Goal: Task Accomplishment & Management: Use online tool/utility

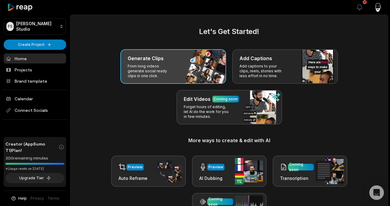
click at [149, 71] on p "From long videos generate social ready clips in one click." at bounding box center [151, 71] width 47 height 15
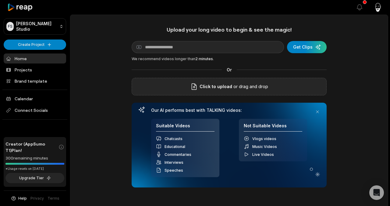
click at [184, 84] on div "Click to upload or drag and drop" at bounding box center [229, 87] width 195 height 18
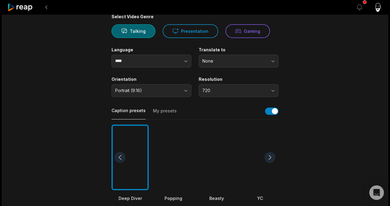
scroll to position [53, 0]
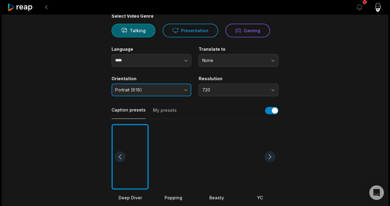
click at [181, 94] on button "Portrait (9:16)" at bounding box center [151, 90] width 80 height 13
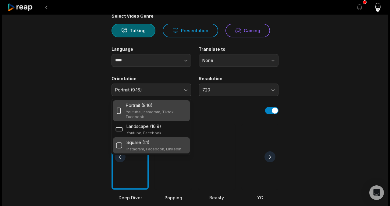
click at [161, 139] on div "Square (1:1) Instagram, Facebook, LinkedIn" at bounding box center [151, 146] width 77 height 16
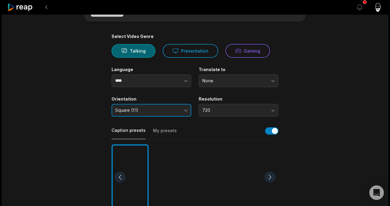
scroll to position [0, 0]
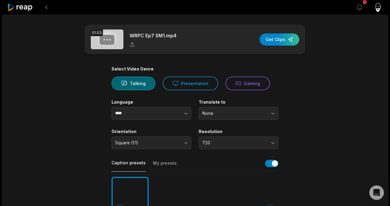
click at [30, 6] on icon at bounding box center [20, 7] width 26 height 8
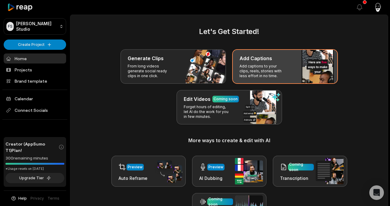
click at [266, 62] on div "Add Captions Add captions to your clips, reels, stories with less effort in no …" at bounding box center [285, 66] width 106 height 35
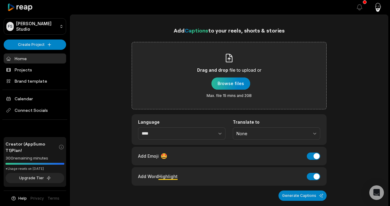
click at [219, 82] on div "button" at bounding box center [230, 84] width 39 height 12
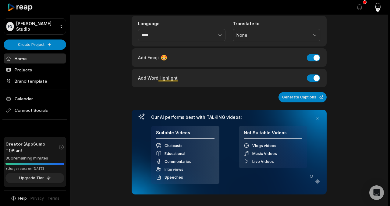
scroll to position [64, 0]
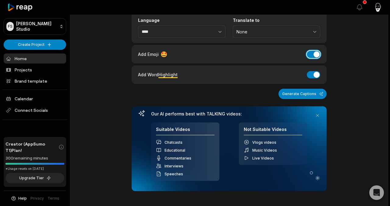
click at [317, 54] on button "Add Emoji" at bounding box center [313, 54] width 13 height 7
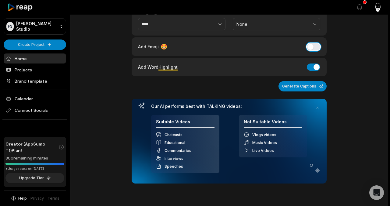
scroll to position [71, 0]
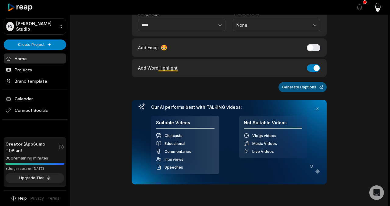
click at [287, 88] on button "Generate Captions" at bounding box center [302, 87] width 48 height 10
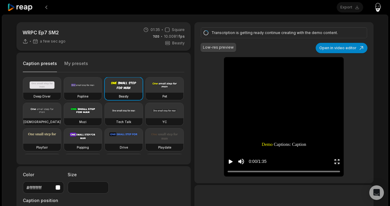
click at [49, 84] on video at bounding box center [42, 85] width 38 height 15
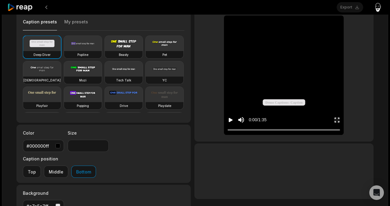
scroll to position [42, 0]
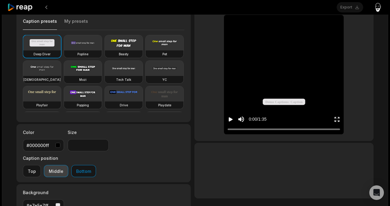
click at [68, 165] on button "Middle" at bounding box center [56, 171] width 24 height 12
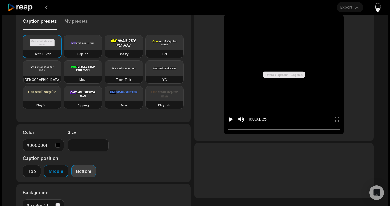
click at [96, 165] on button "Bottom" at bounding box center [83, 171] width 25 height 12
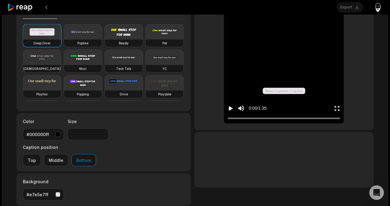
scroll to position [54, 0]
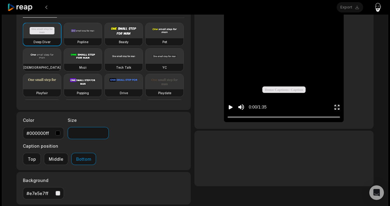
click at [103, 132] on input "**" at bounding box center [88, 133] width 41 height 12
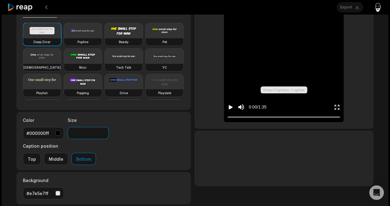
click at [103, 132] on input "**" at bounding box center [88, 133] width 41 height 12
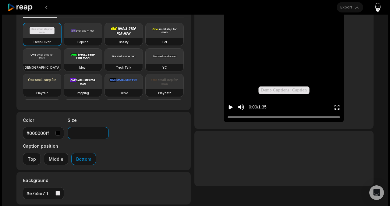
click at [103, 132] on input "**" at bounding box center [88, 133] width 41 height 12
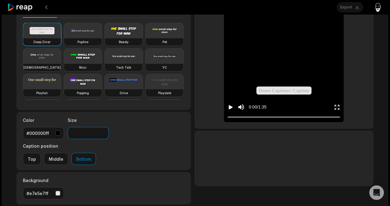
click at [103, 132] on input "**" at bounding box center [88, 133] width 41 height 12
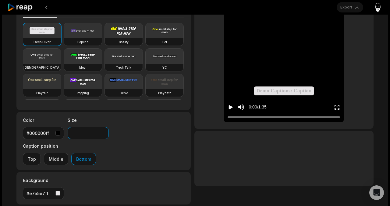
click at [103, 132] on input "**" at bounding box center [88, 133] width 41 height 12
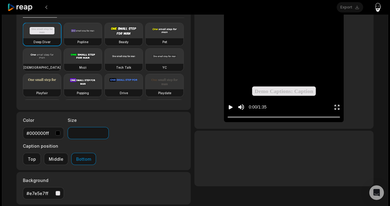
click at [103, 132] on input "**" at bounding box center [88, 133] width 41 height 12
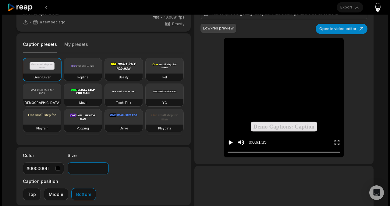
scroll to position [19, 0]
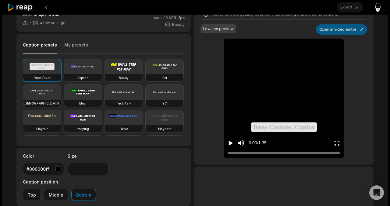
click at [346, 31] on button "Open in video editor" at bounding box center [341, 29] width 52 height 10
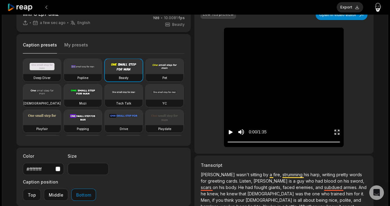
click at [36, 66] on video at bounding box center [42, 66] width 38 height 15
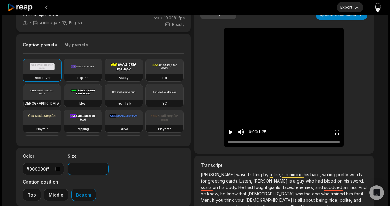
click at [82, 171] on input "**" at bounding box center [88, 169] width 41 height 12
type input "**"
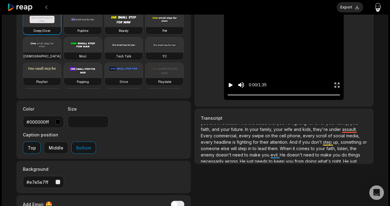
scroll to position [51, 0]
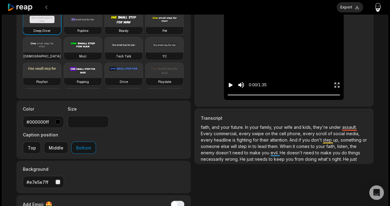
click at [226, 143] on p "[PERSON_NAME] wasn't sitting by a fire, strumming his harp, writing pretty word…" at bounding box center [284, 143] width 166 height 38
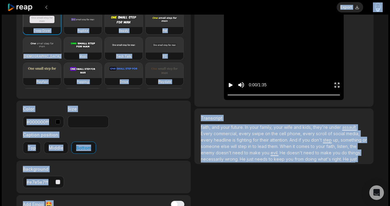
click at [226, 143] on p "[PERSON_NAME] wasn't sitting by a fire, strumming his harp, writing pretty word…" at bounding box center [284, 143] width 166 height 38
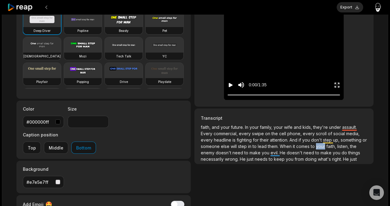
click at [226, 143] on p "[PERSON_NAME] wasn't sitting by a fire, strumming his harp, writing pretty word…" at bounding box center [284, 143] width 166 height 38
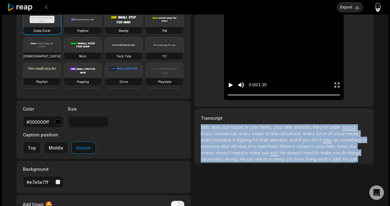
click at [226, 143] on p "[PERSON_NAME] wasn't sitting by a fire, strumming his harp, writing pretty word…" at bounding box center [284, 143] width 166 height 38
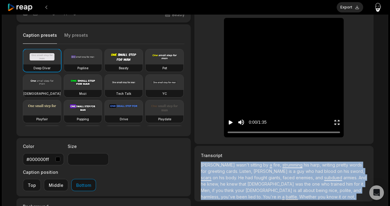
scroll to position [0, 0]
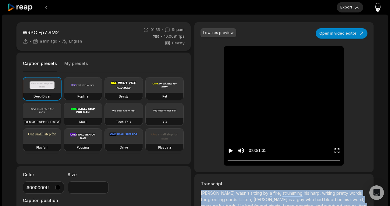
click at [230, 150] on icon "Play video" at bounding box center [231, 151] width 4 height 4
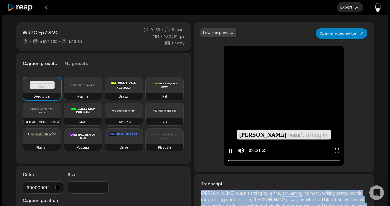
click at [230, 150] on icon "Pause video" at bounding box center [230, 151] width 6 height 6
click at [230, 147] on button "Play video" at bounding box center [230, 150] width 6 height 11
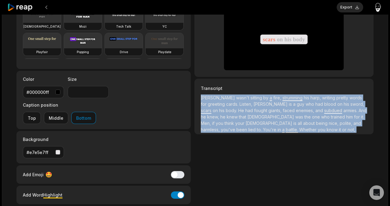
scroll to position [98, 0]
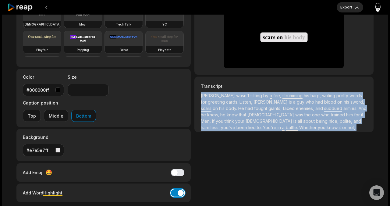
click at [178, 190] on button "Add Word Highlight" at bounding box center [177, 193] width 13 height 7
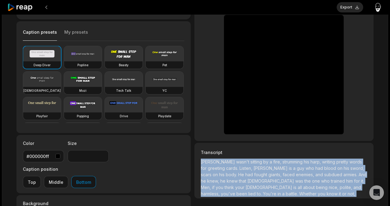
scroll to position [29, 0]
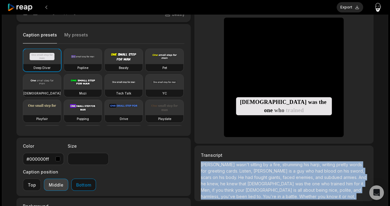
click at [68, 179] on button "Middle" at bounding box center [56, 185] width 24 height 12
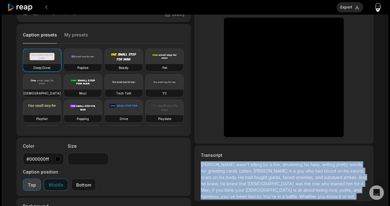
click at [41, 179] on button "Top" at bounding box center [32, 185] width 18 height 12
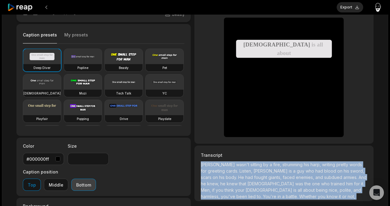
click at [96, 179] on button "Bottom" at bounding box center [83, 185] width 25 height 12
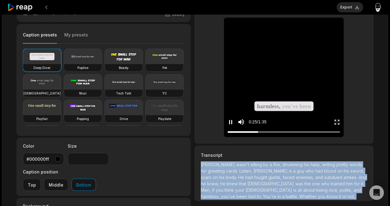
scroll to position [0, 0]
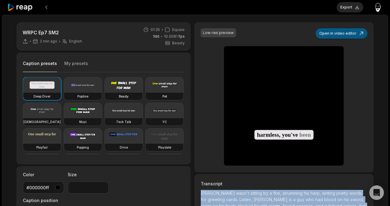
click at [331, 31] on button "Open in video editor" at bounding box center [341, 33] width 52 height 10
